Goal: Download file/media

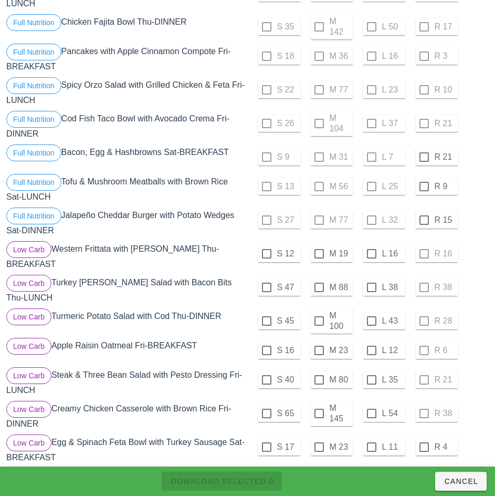
scroll to position [178, 0]
click at [425, 158] on div at bounding box center [424, 157] width 18 height 18
click at [424, 186] on div at bounding box center [424, 186] width 18 height 18
checkbox input "true"
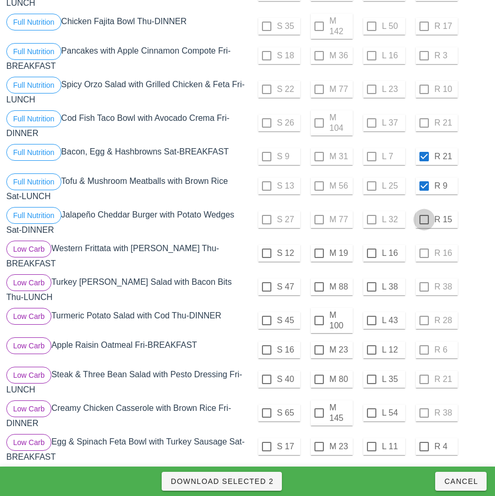
click at [424, 220] on div at bounding box center [424, 220] width 18 height 18
checkbox input "true"
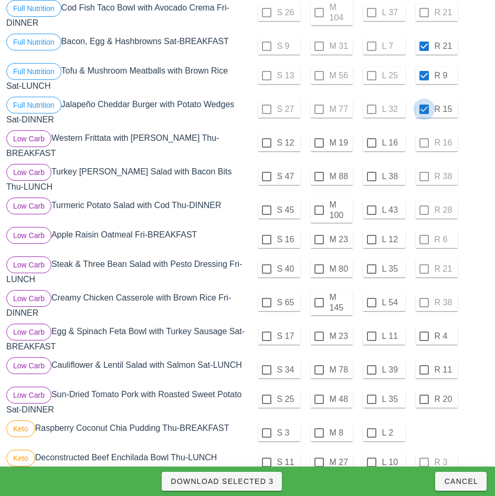
scroll to position [288, 0]
click at [422, 331] on div at bounding box center [424, 336] width 18 height 18
checkbox input "true"
click at [424, 365] on div at bounding box center [424, 369] width 18 height 18
click at [424, 394] on div at bounding box center [424, 399] width 18 height 18
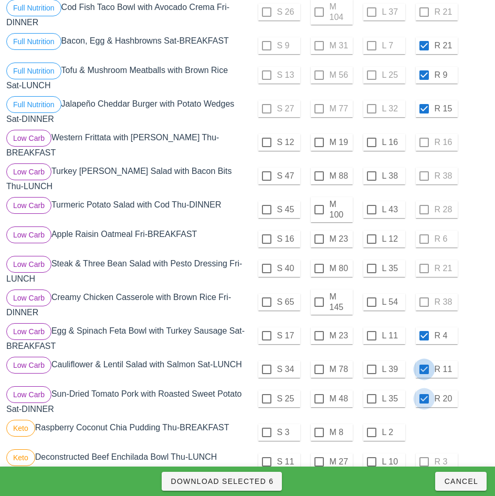
checkbox input "true"
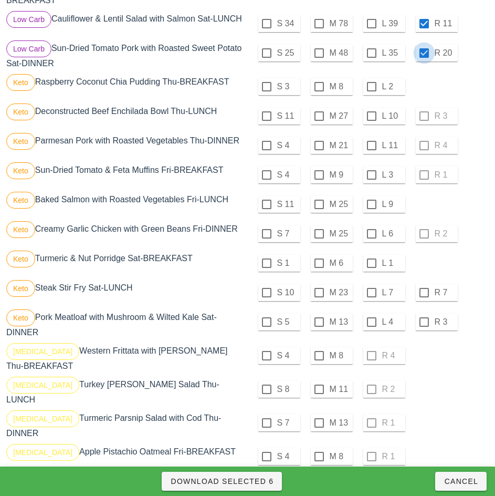
scroll to position [641, 0]
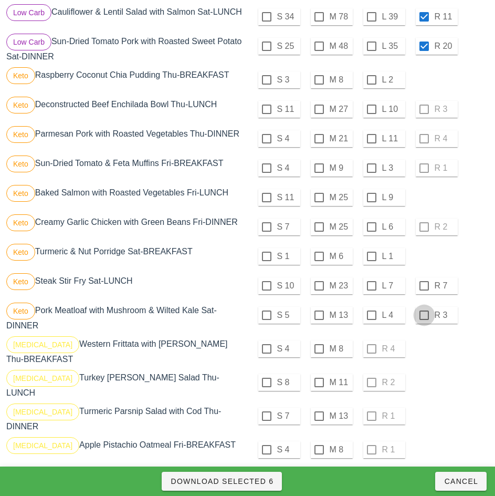
click at [424, 282] on div at bounding box center [424, 286] width 18 height 18
click at [424, 309] on div at bounding box center [424, 315] width 18 height 18
checkbox input "true"
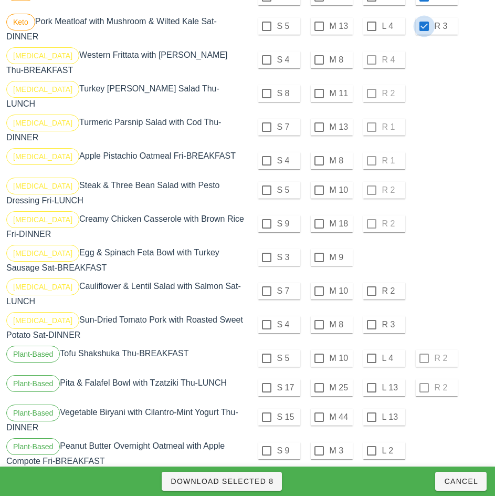
scroll to position [930, 0]
click at [371, 282] on div at bounding box center [372, 291] width 18 height 18
click at [371, 315] on div at bounding box center [372, 324] width 18 height 18
checkbox input "true"
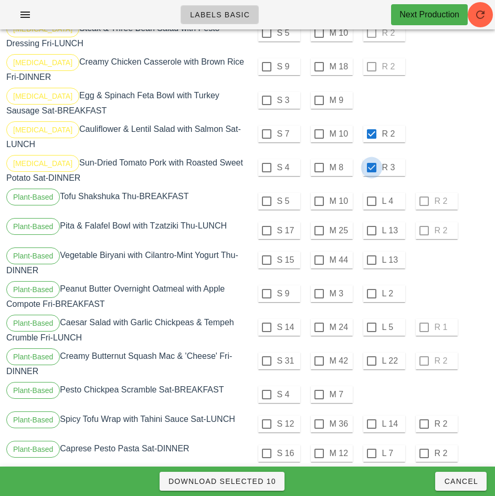
scroll to position [1085, 0]
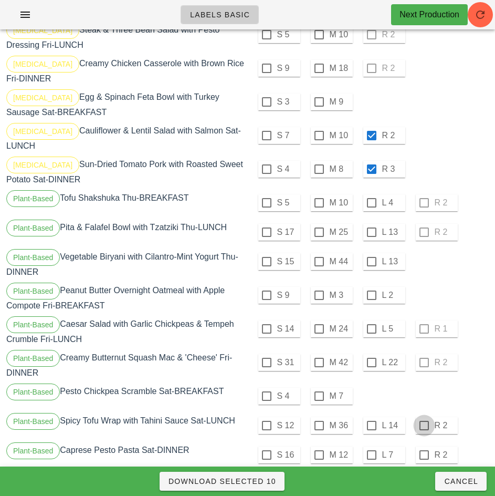
click at [424, 417] on div at bounding box center [424, 426] width 18 height 18
checkbox input "true"
click at [424, 446] on div at bounding box center [424, 455] width 18 height 18
checkbox input "true"
click at [271, 477] on span "Download Selected 12" at bounding box center [222, 481] width 108 height 8
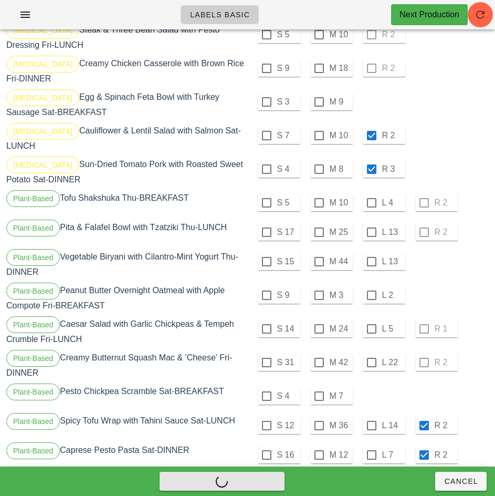
checkbox input "false"
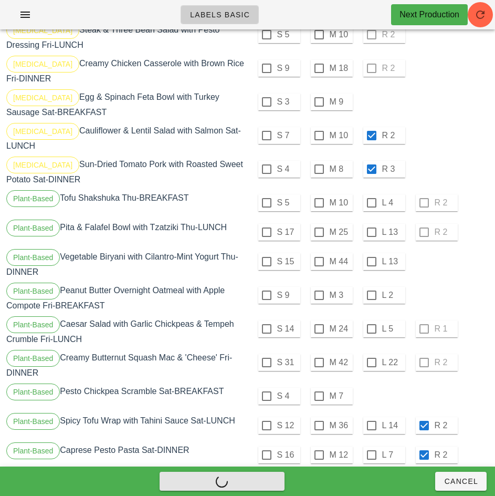
checkbox input "false"
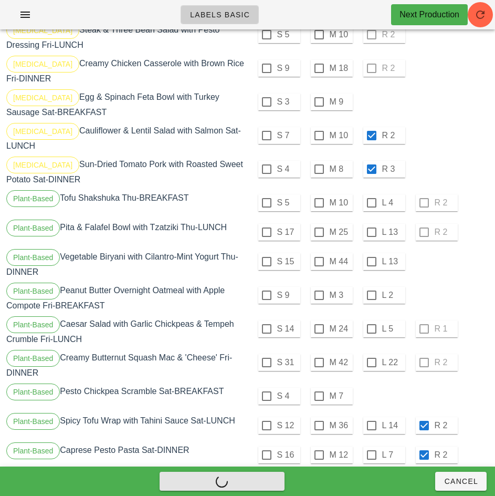
checkbox input "false"
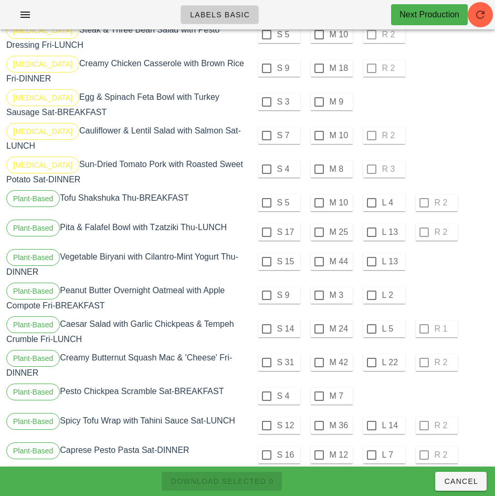
click at [442, 283] on div "S 9 M 3 L 2" at bounding box center [370, 295] width 240 height 25
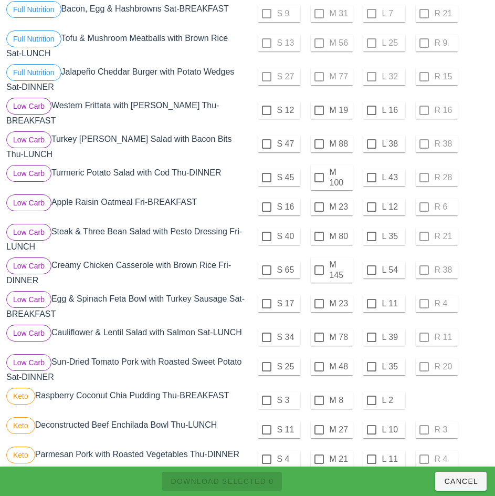
scroll to position [321, 0]
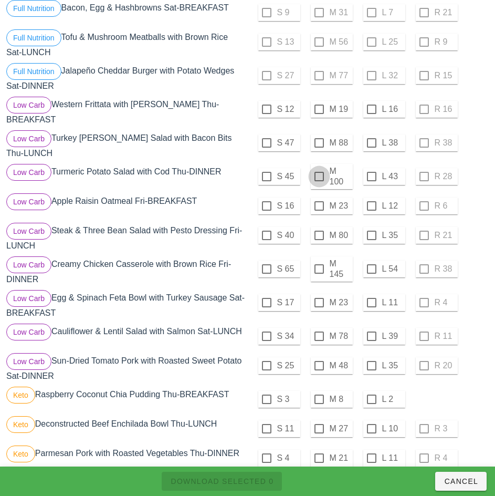
click at [319, 172] on div at bounding box center [319, 177] width 18 height 18
click at [261, 481] on span "Download Selected 1" at bounding box center [221, 481] width 103 height 8
checkbox input "false"
